Goal: Information Seeking & Learning: Learn about a topic

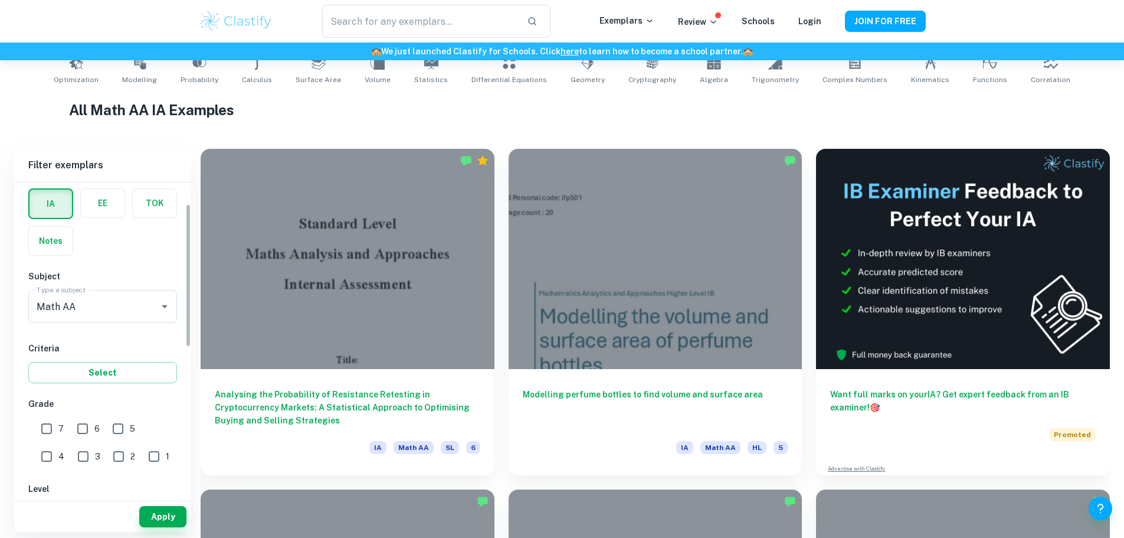
scroll to position [49, 0]
click at [45, 432] on input "7" at bounding box center [47, 428] width 24 height 24
checkbox input "true"
click at [160, 517] on button "Apply" at bounding box center [162, 516] width 47 height 21
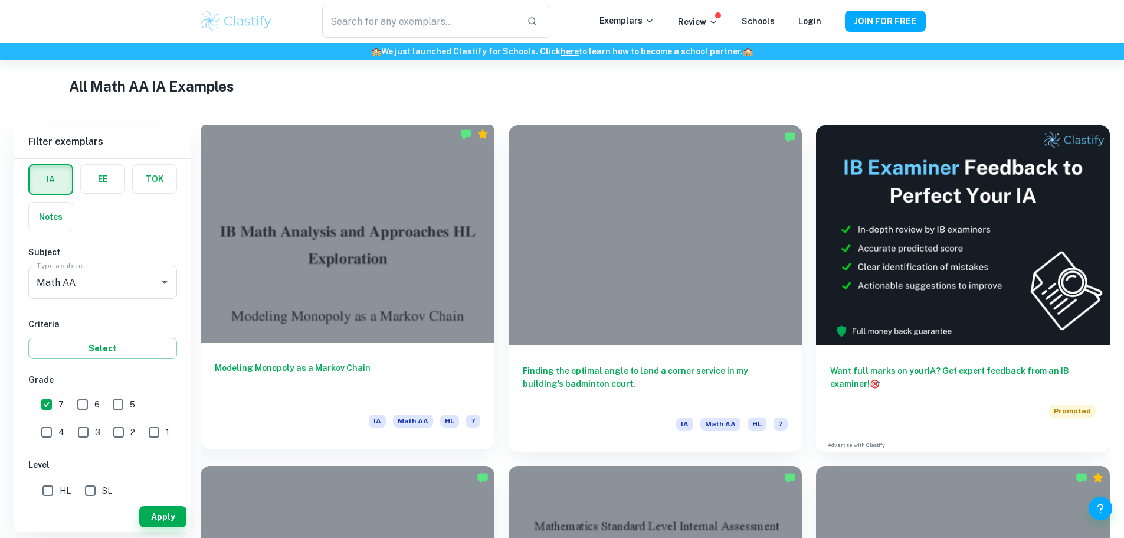
scroll to position [273, 0]
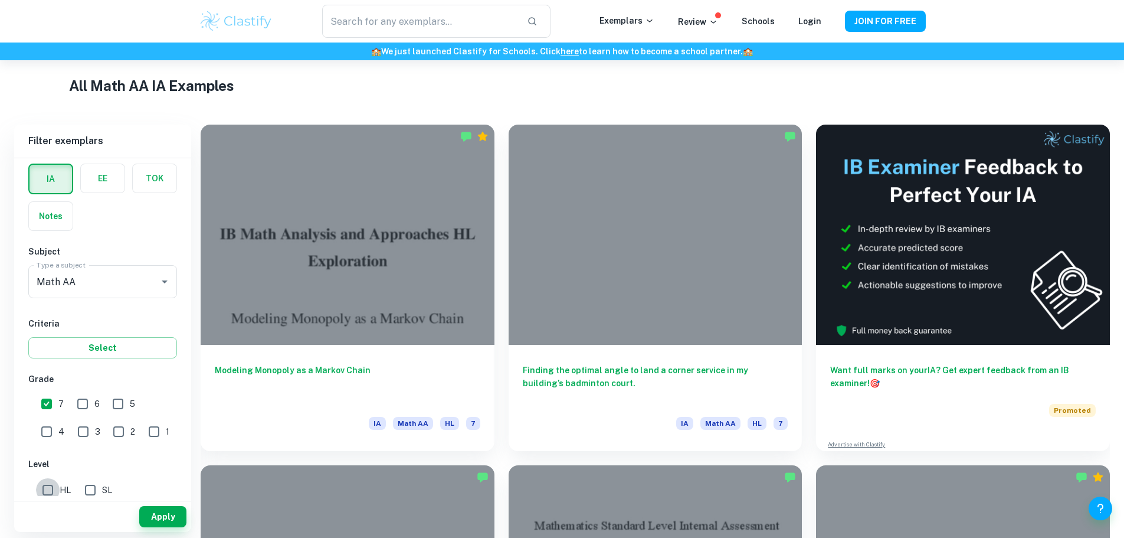
click at [54, 483] on input "HL" at bounding box center [48, 490] width 24 height 24
checkbox input "true"
click at [163, 523] on button "Apply" at bounding box center [162, 516] width 47 height 21
click at [84, 409] on input "6" at bounding box center [83, 404] width 24 height 24
checkbox input "true"
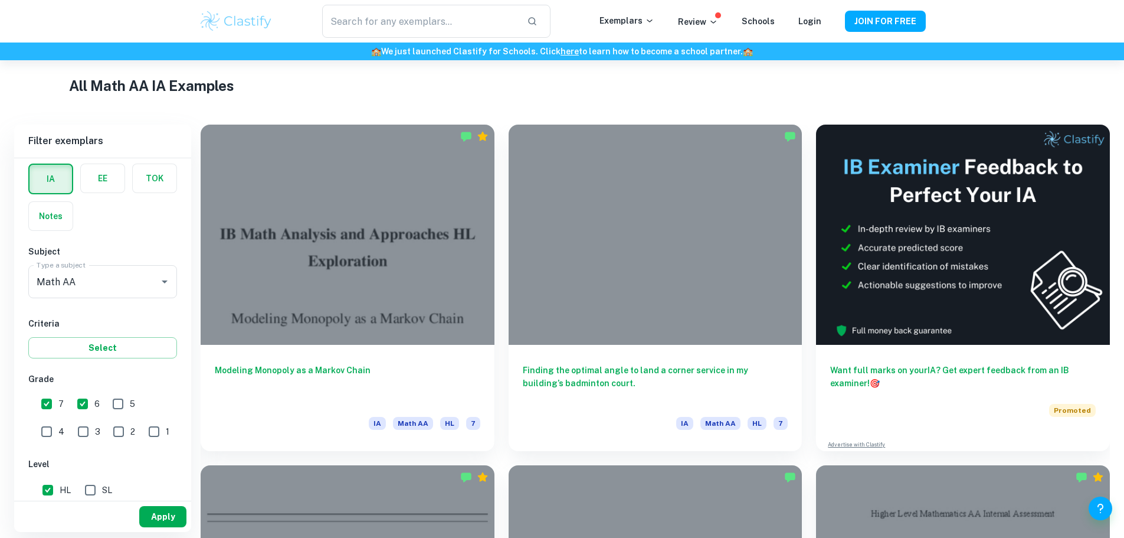
click at [166, 519] on button "Apply" at bounding box center [162, 516] width 47 height 21
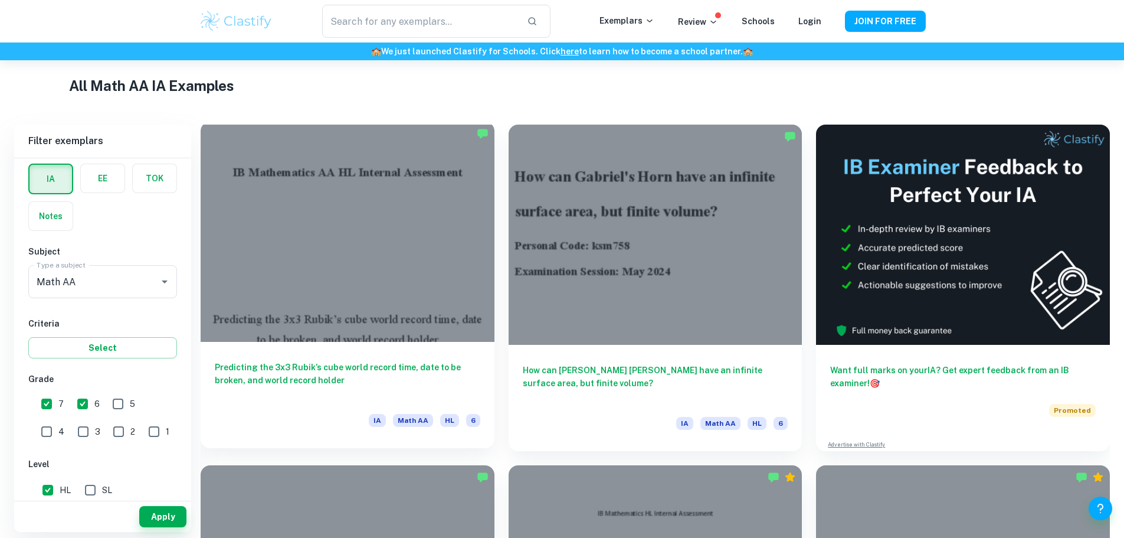
click at [414, 342] on div "Predicting the 3x3 Rubik’s cube world record time, date to be broken, and world…" at bounding box center [348, 395] width 294 height 106
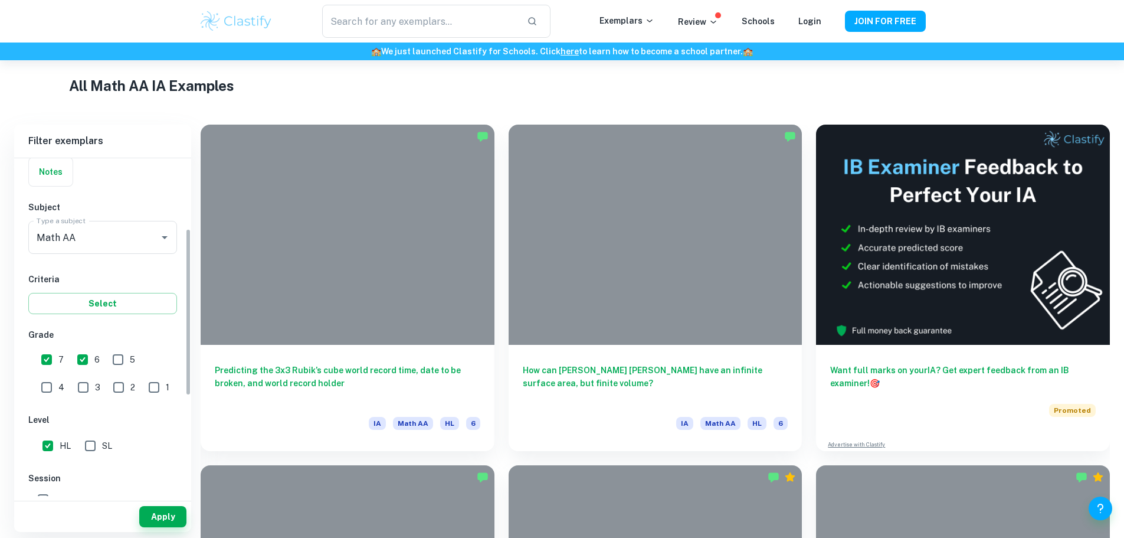
scroll to position [177, 0]
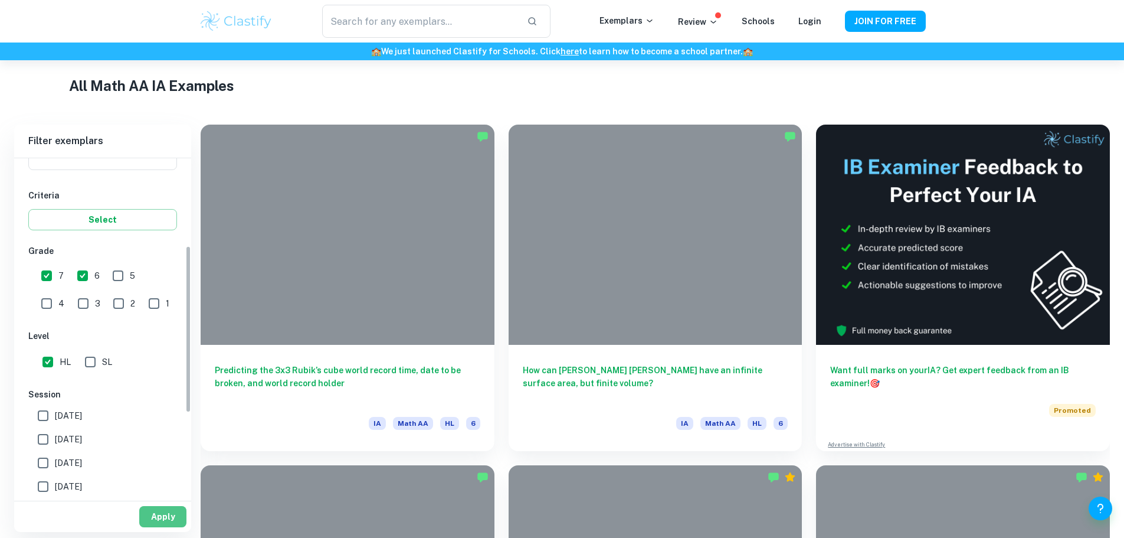
click at [159, 513] on button "Apply" at bounding box center [162, 516] width 47 height 21
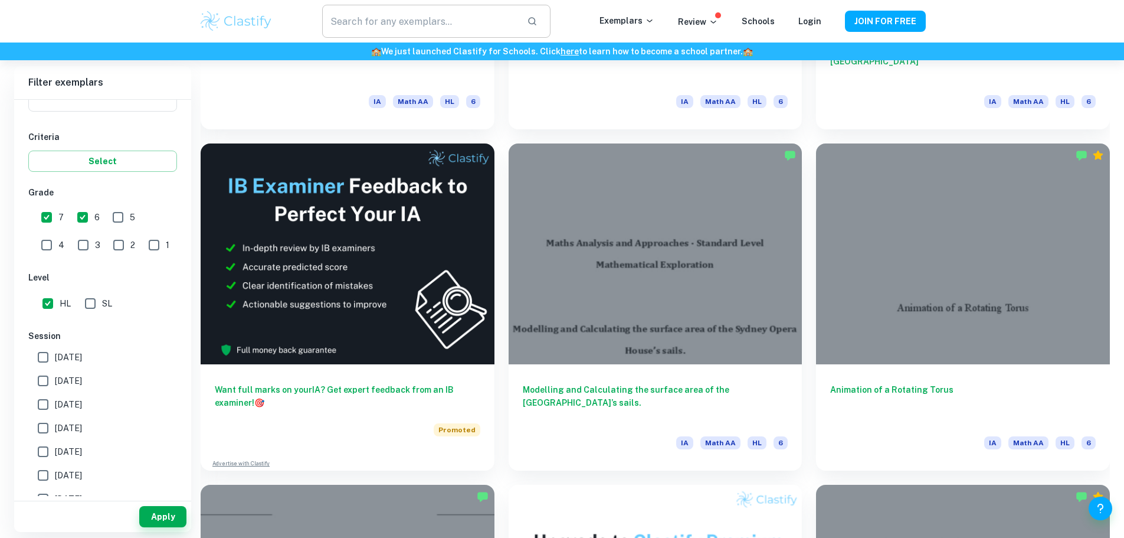
scroll to position [2297, 0]
click at [368, 24] on input "text" at bounding box center [419, 21] width 195 height 33
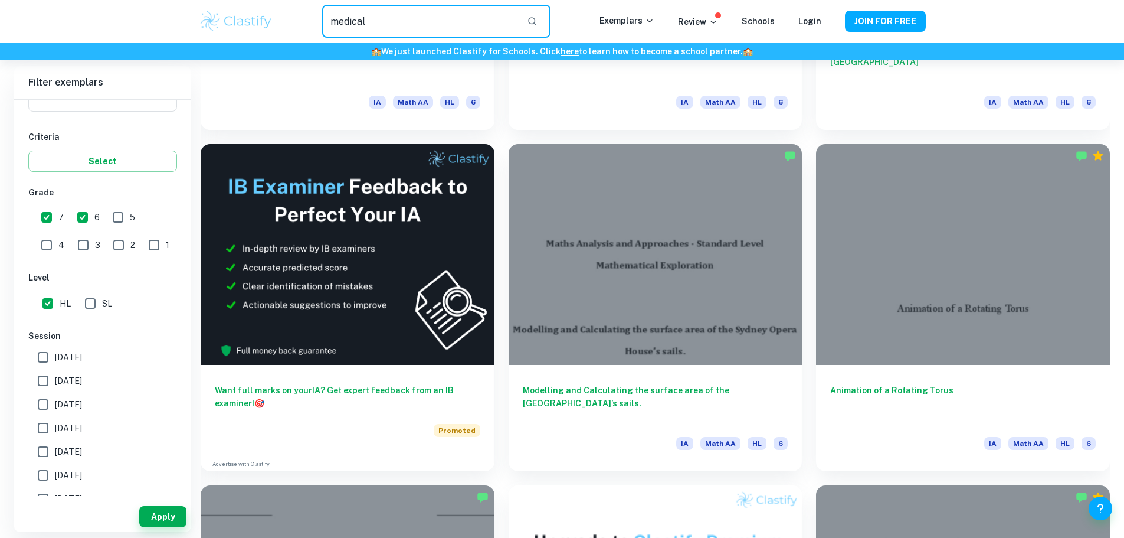
type input "medical"
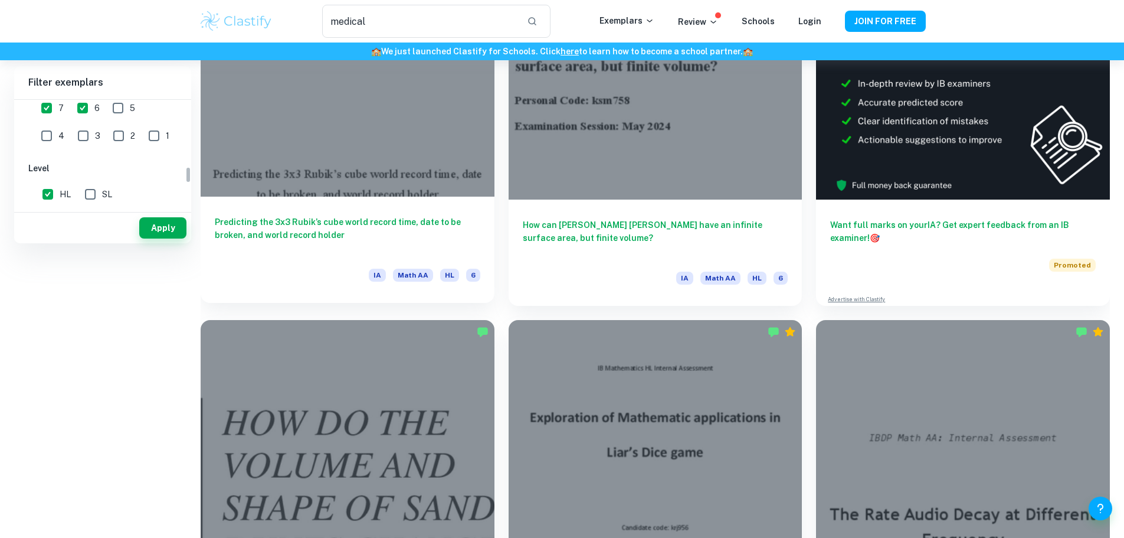
scroll to position [425, 0]
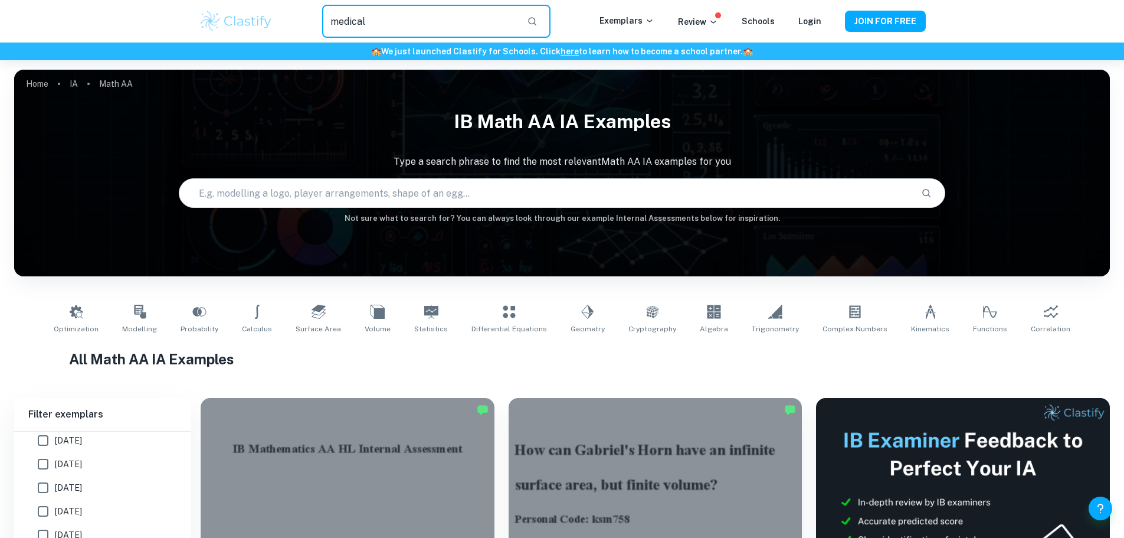
click at [390, 21] on input "medical" at bounding box center [419, 21] width 195 height 33
type input "medical"
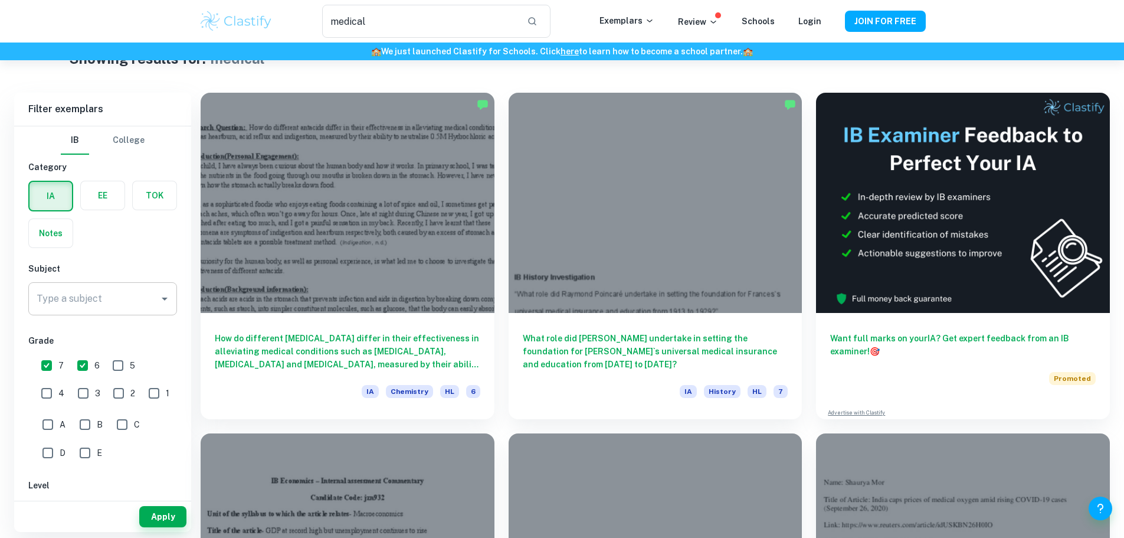
scroll to position [41, 0]
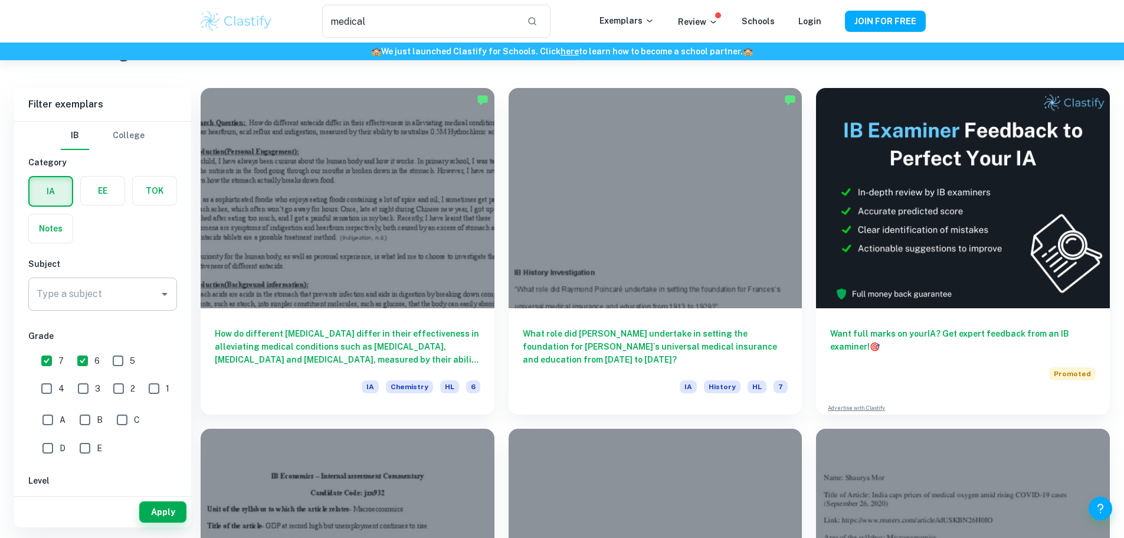
click at [97, 299] on input "Type a subject" at bounding box center [94, 294] width 120 height 22
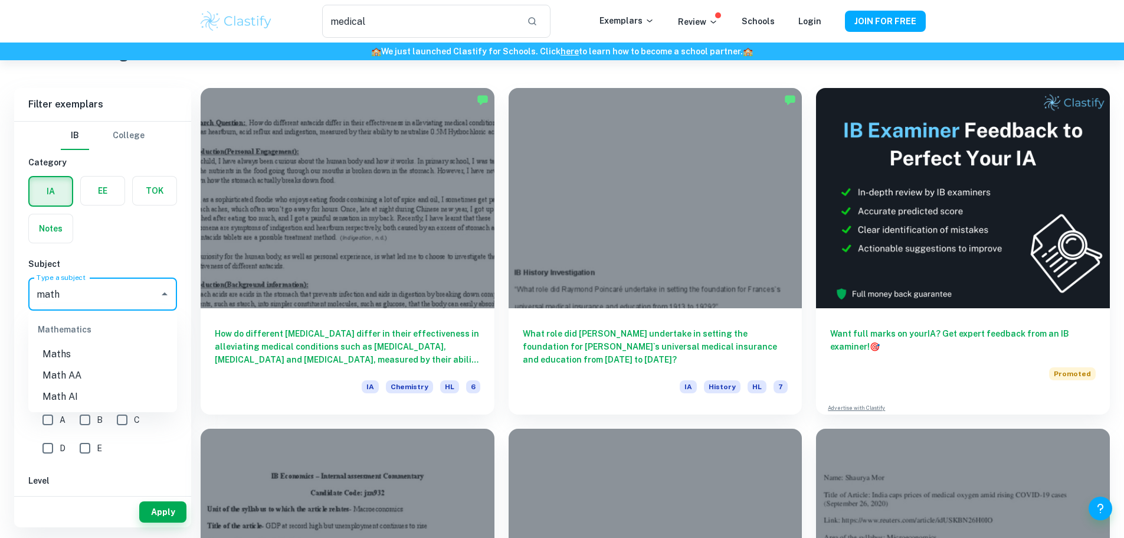
click at [57, 374] on li "Math AA" at bounding box center [102, 375] width 149 height 21
type input "Math AA"
click at [164, 509] on button "Apply" at bounding box center [162, 511] width 47 height 21
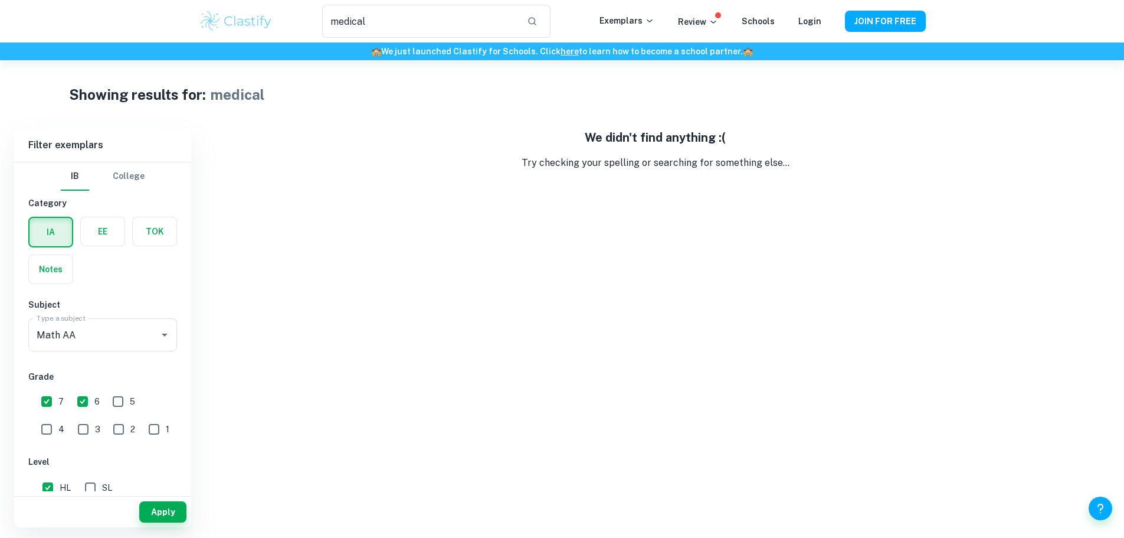
click at [51, 403] on input "7" at bounding box center [47, 401] width 24 height 24
checkbox input "false"
click at [74, 401] on input "6" at bounding box center [83, 401] width 24 height 24
checkbox input "false"
click at [163, 524] on div "Apply" at bounding box center [102, 511] width 177 height 31
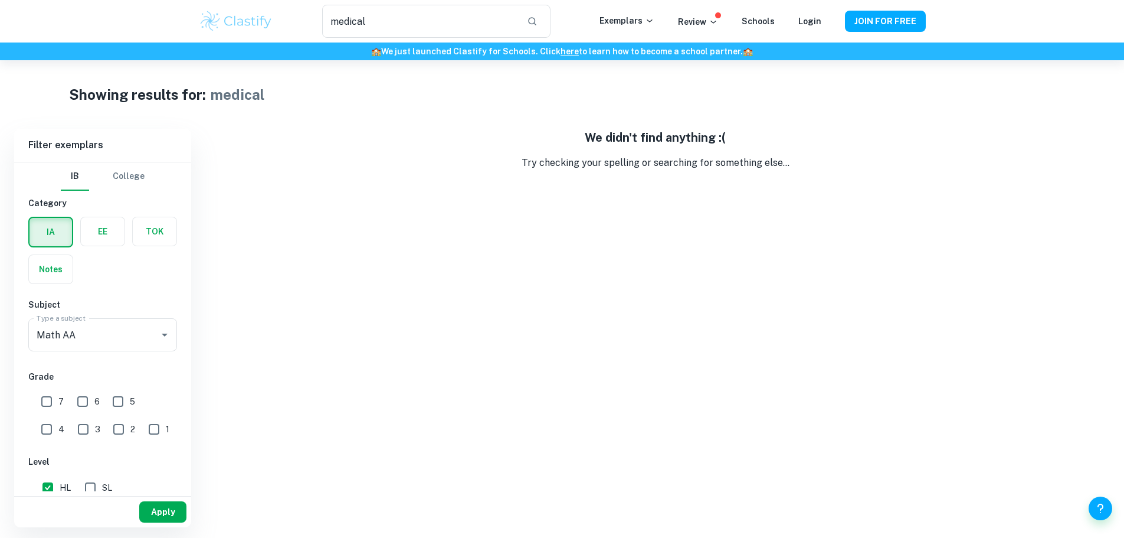
click at [163, 516] on button "Apply" at bounding box center [162, 511] width 47 height 21
click at [410, 27] on input "medical" at bounding box center [419, 21] width 195 height 33
click at [162, 512] on button "Apply" at bounding box center [162, 511] width 47 height 21
click at [406, 22] on input "medicine" at bounding box center [419, 21] width 195 height 33
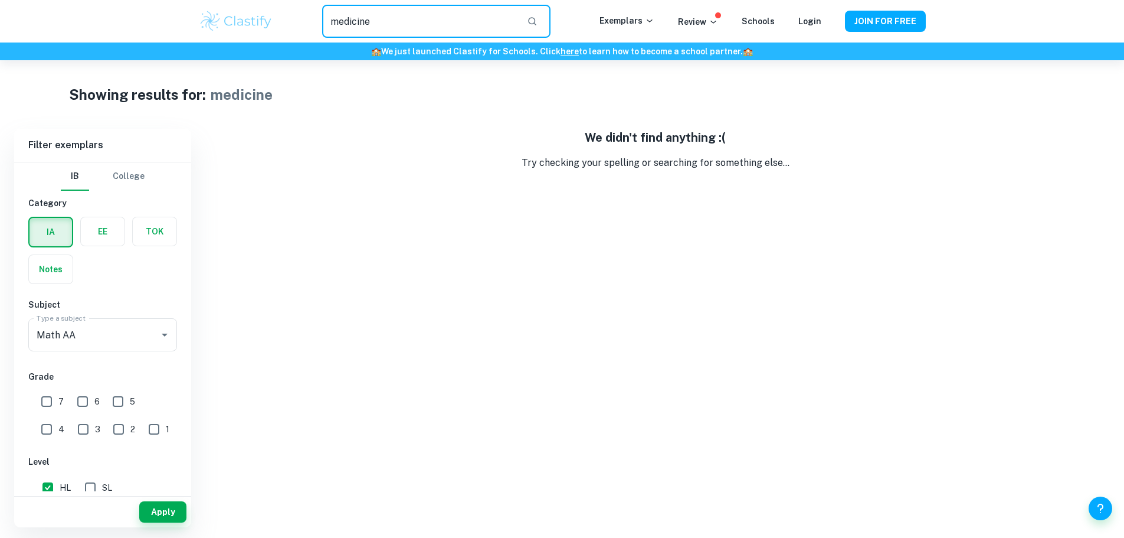
click at [406, 22] on input "medicine" at bounding box center [419, 21] width 195 height 33
type input "disease"
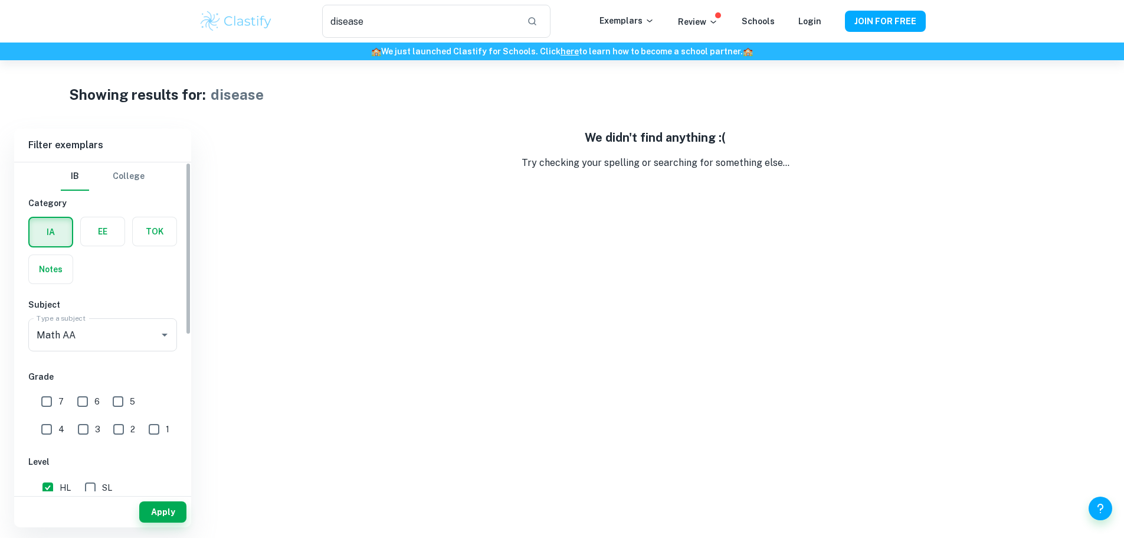
click at [153, 525] on div "Apply" at bounding box center [102, 511] width 177 height 31
click at [162, 511] on button "Apply" at bounding box center [162, 511] width 47 height 21
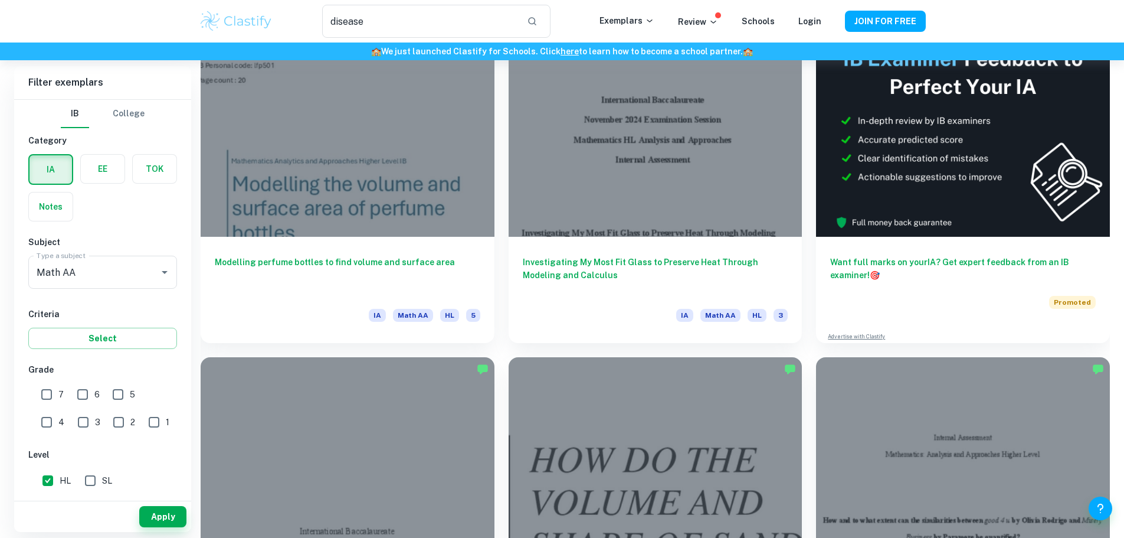
scroll to position [434, 0]
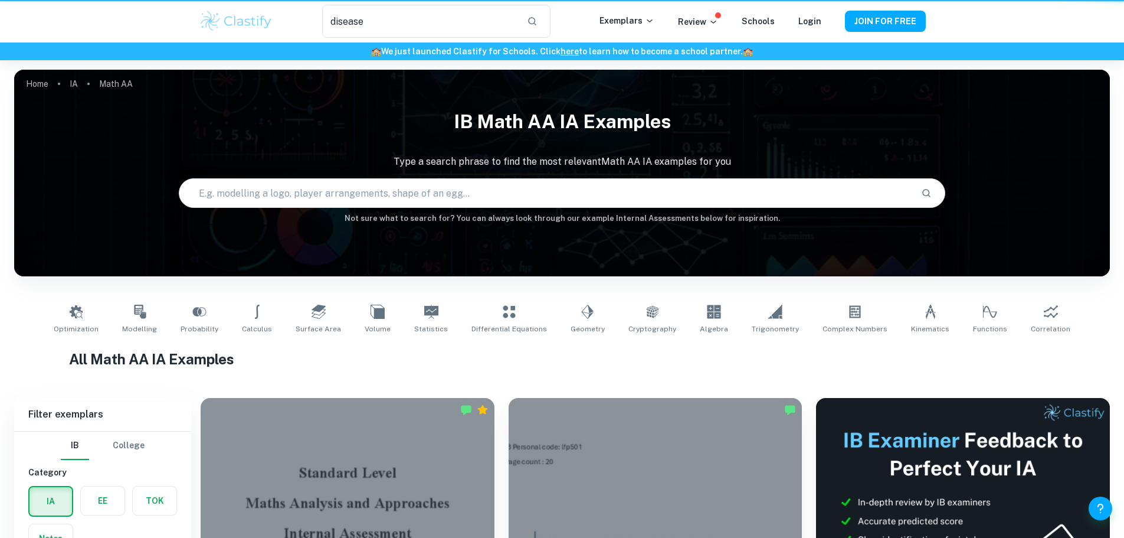
scroll to position [434, 0]
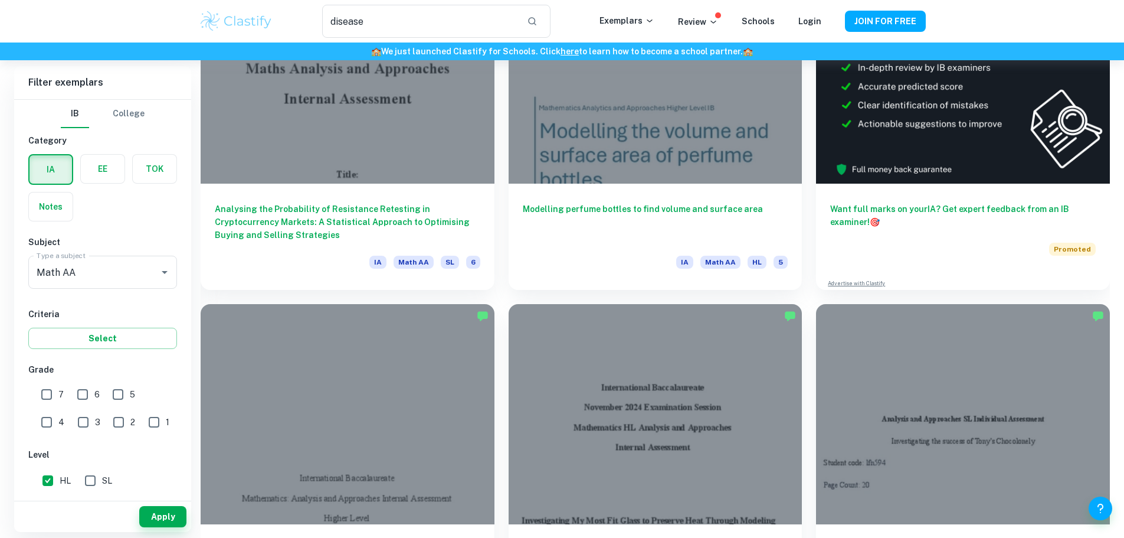
click at [47, 388] on input "7" at bounding box center [47, 394] width 24 height 24
checkbox input "true"
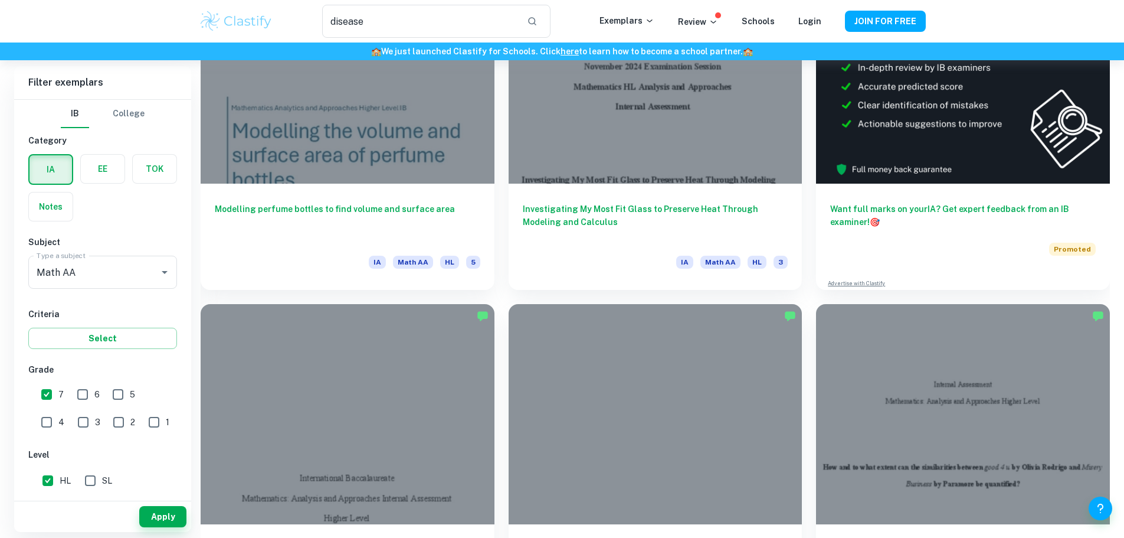
click at [73, 398] on input "6" at bounding box center [83, 394] width 24 height 24
checkbox input "true"
click at [153, 513] on button "Apply" at bounding box center [162, 516] width 47 height 21
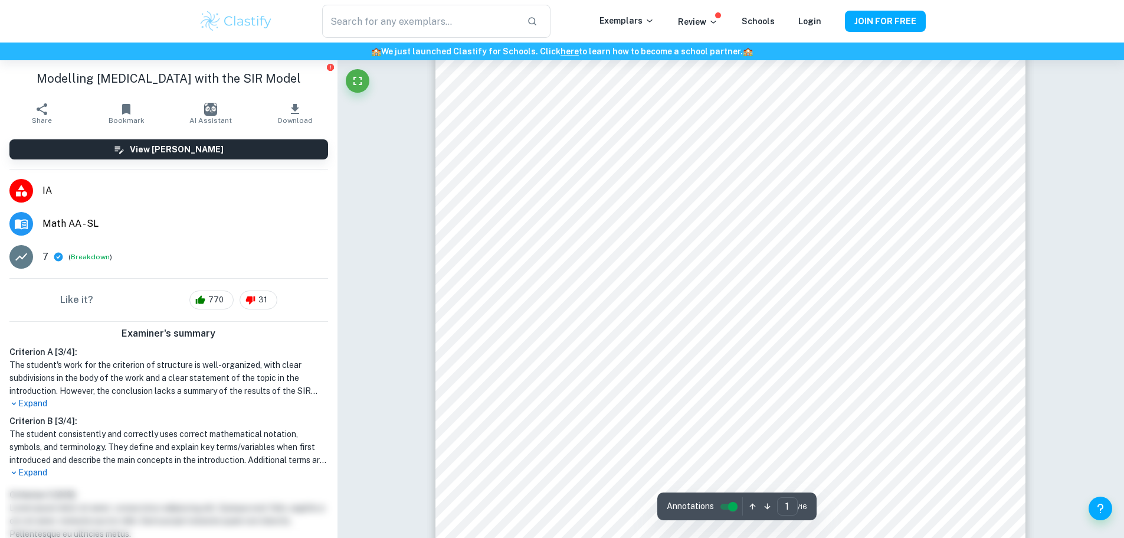
scroll to position [531, 0]
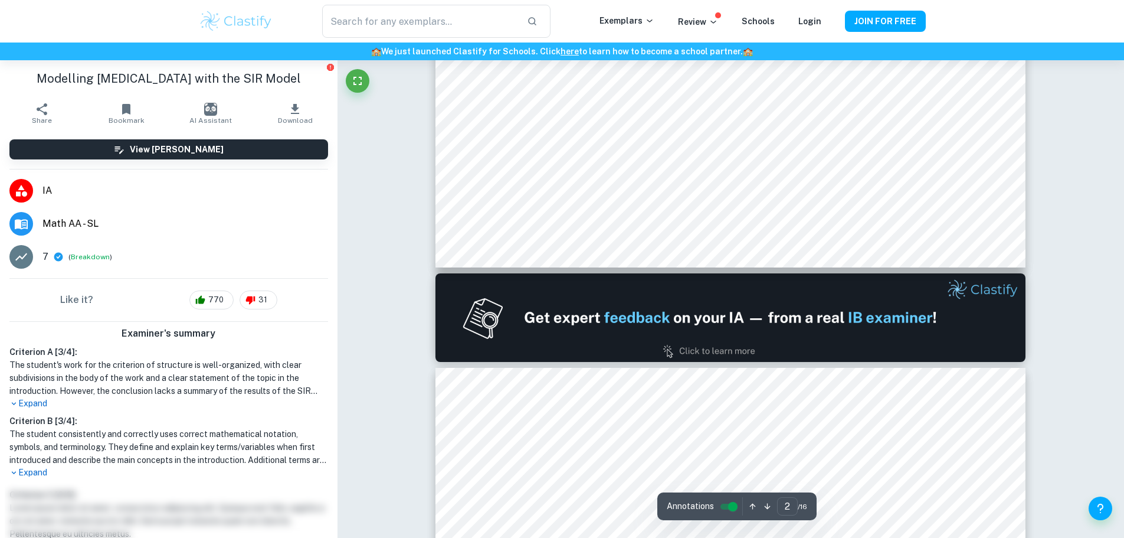
type input "1"
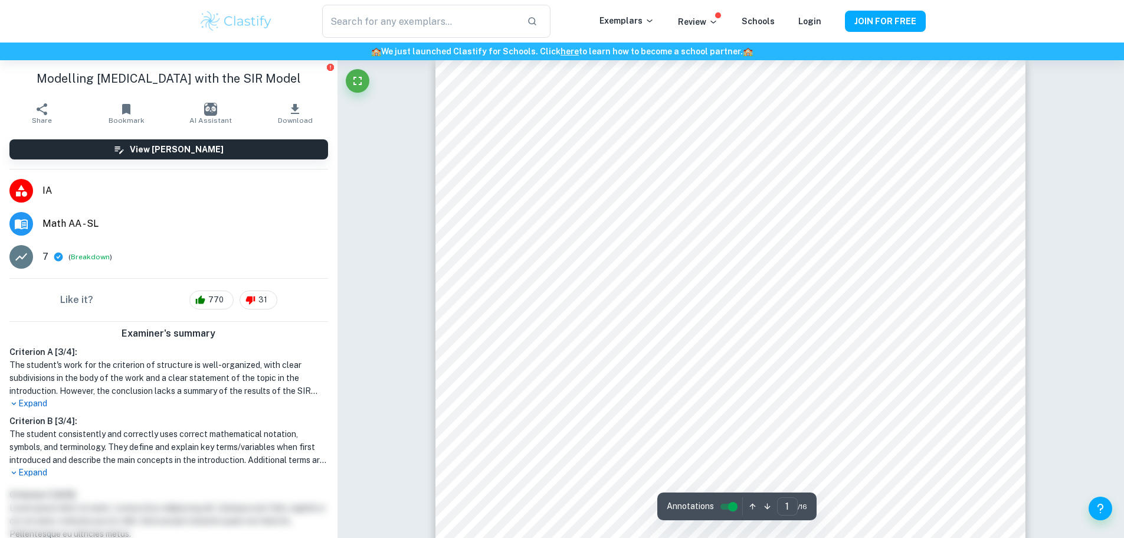
scroll to position [0, 0]
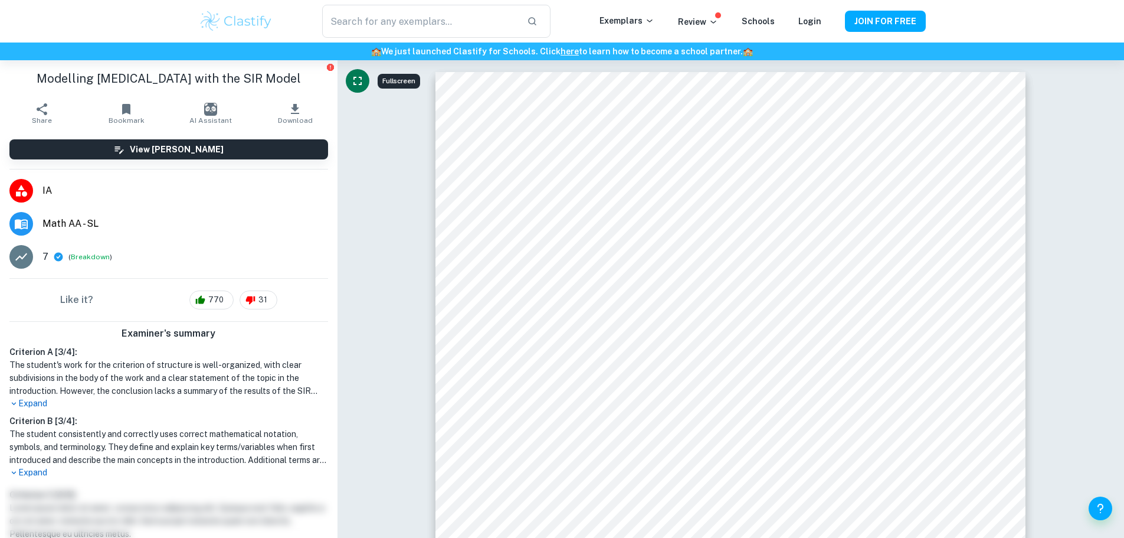
click at [348, 80] on button "Fullscreen" at bounding box center [358, 81] width 24 height 24
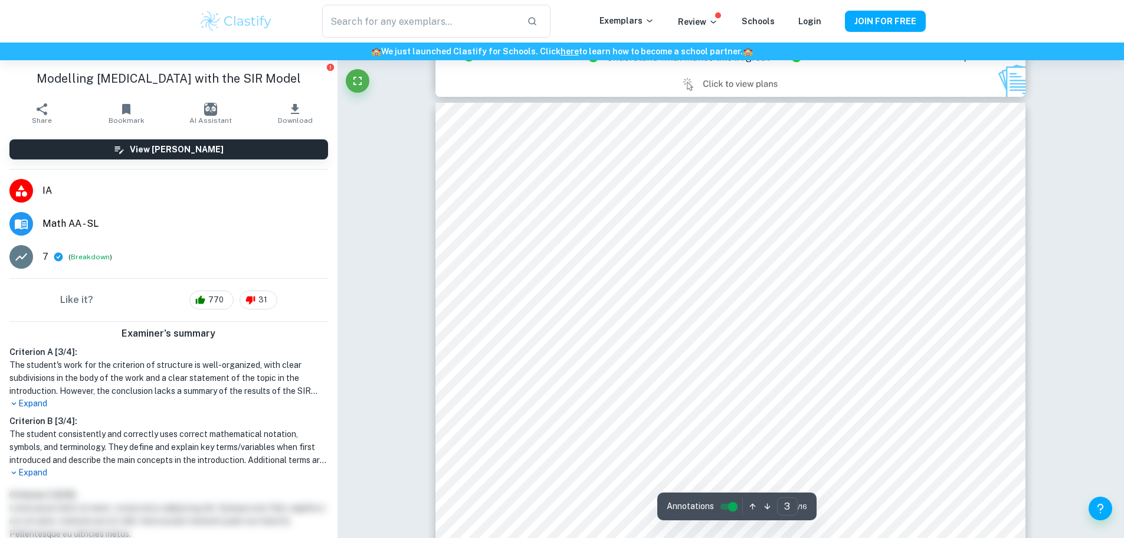
scroll to position [1770, 0]
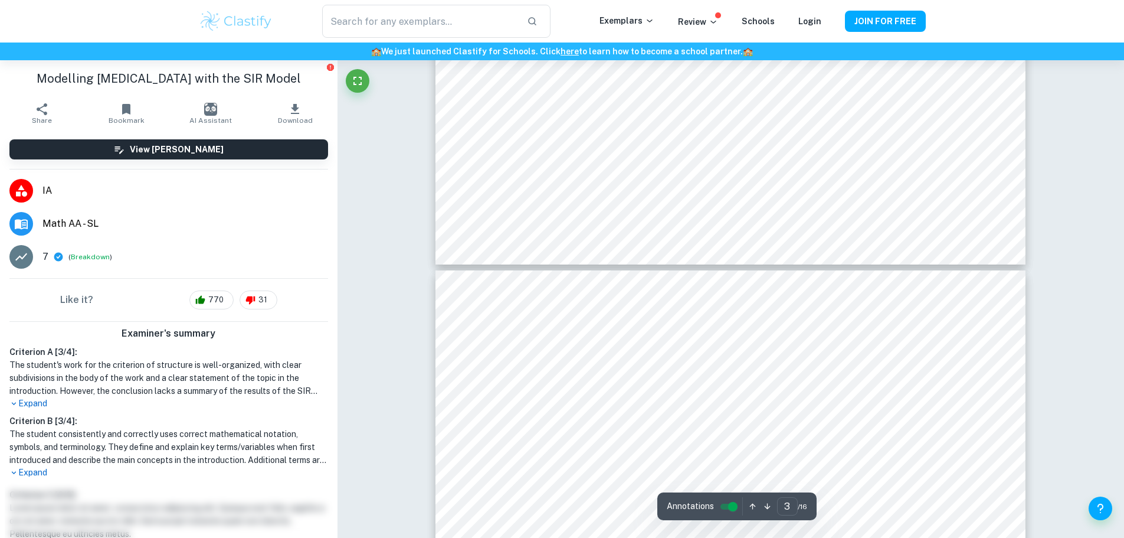
type input "4"
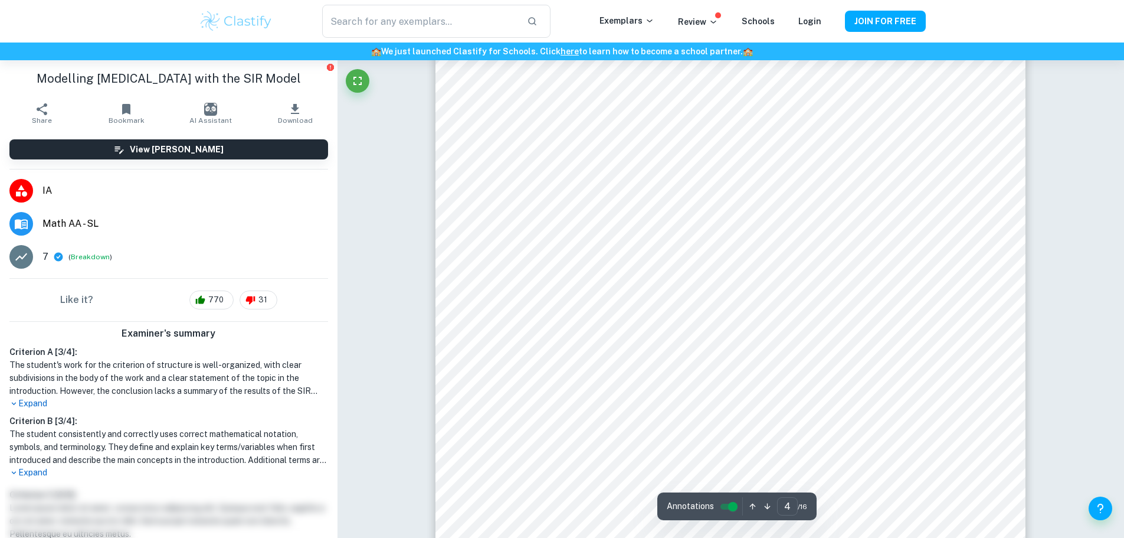
scroll to position [2655, 0]
